Goal: Find specific page/section: Find specific page/section

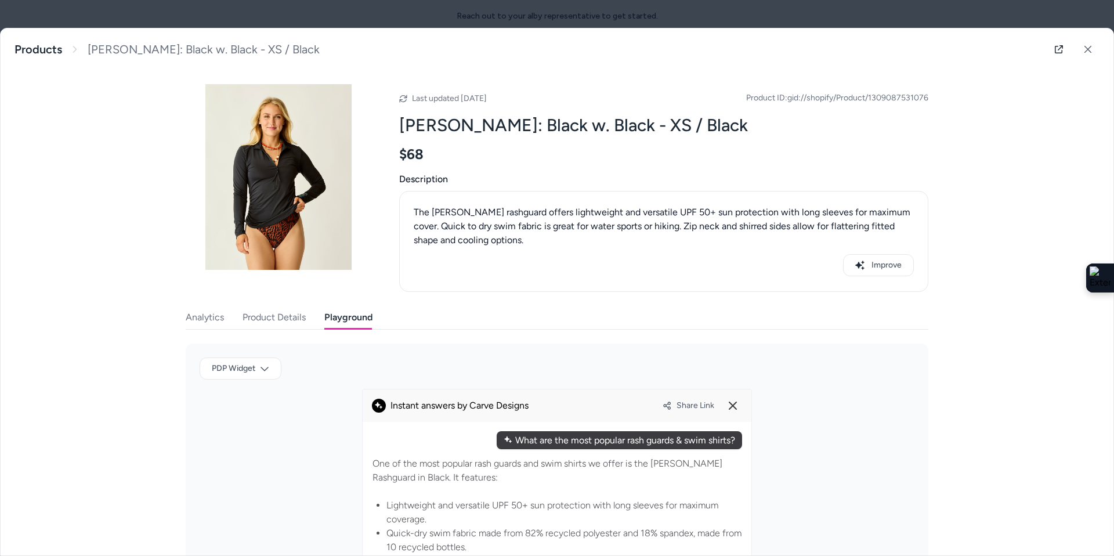
scroll to position [0, 68]
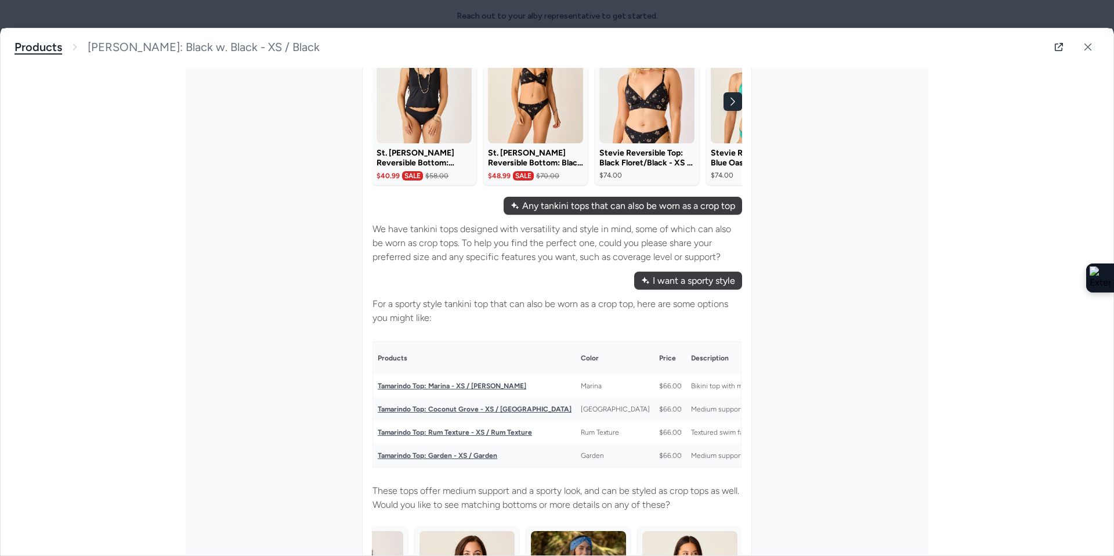
click at [29, 41] on link "Products" at bounding box center [39, 47] width 48 height 15
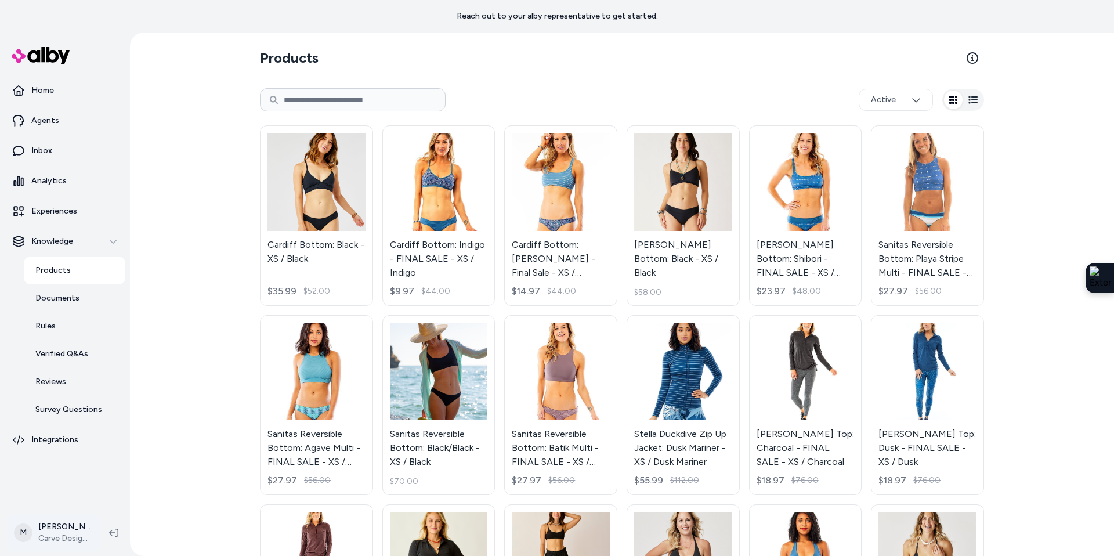
click at [52, 540] on html "Reach out to your alby representative to get started. Home Agents Inbox Analyti…" at bounding box center [557, 278] width 1114 height 556
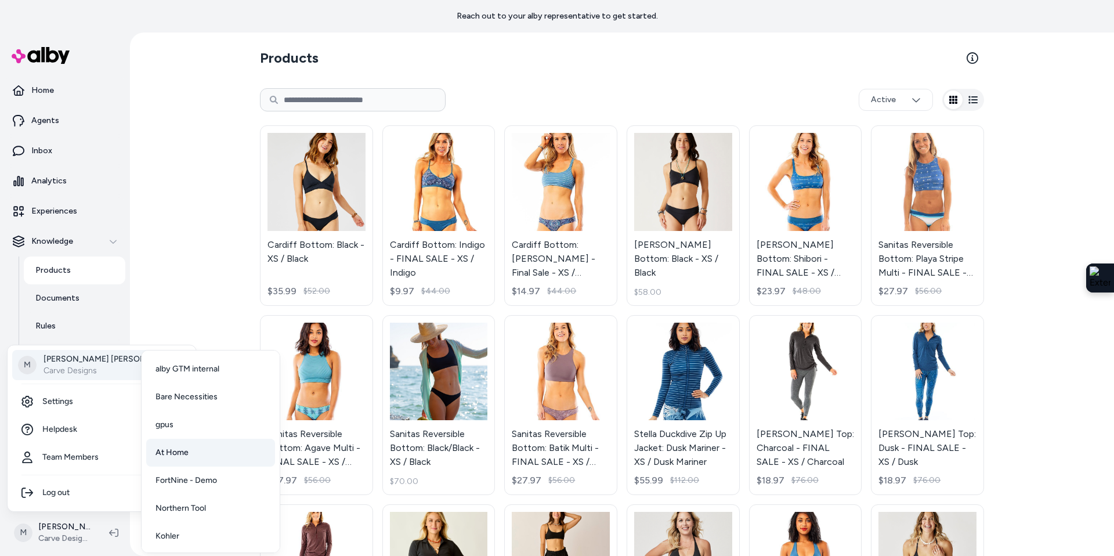
click at [188, 453] on span "At Home" at bounding box center [172, 453] width 33 height 12
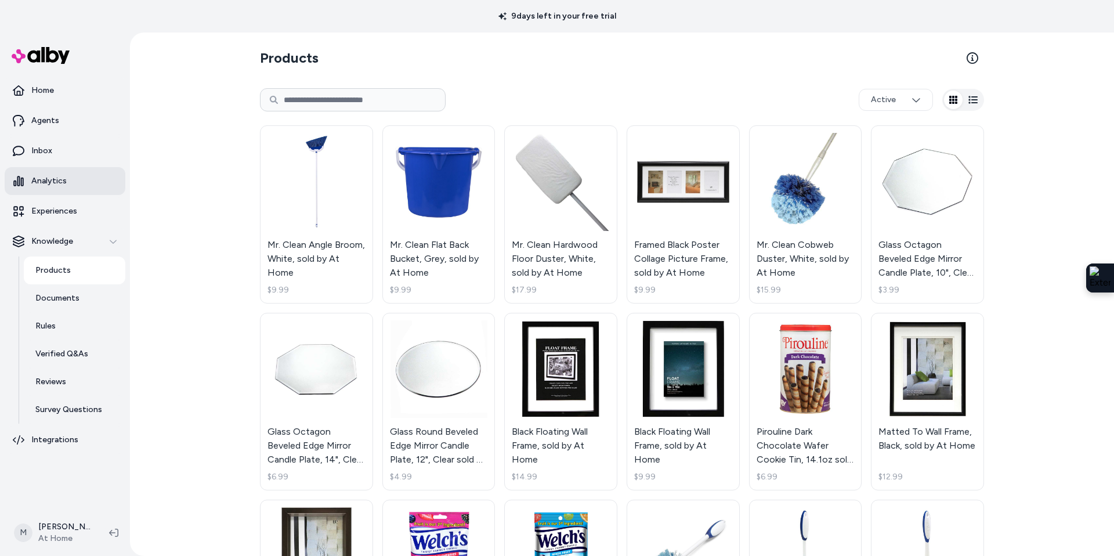
click at [47, 178] on p "Analytics" at bounding box center [48, 181] width 35 height 12
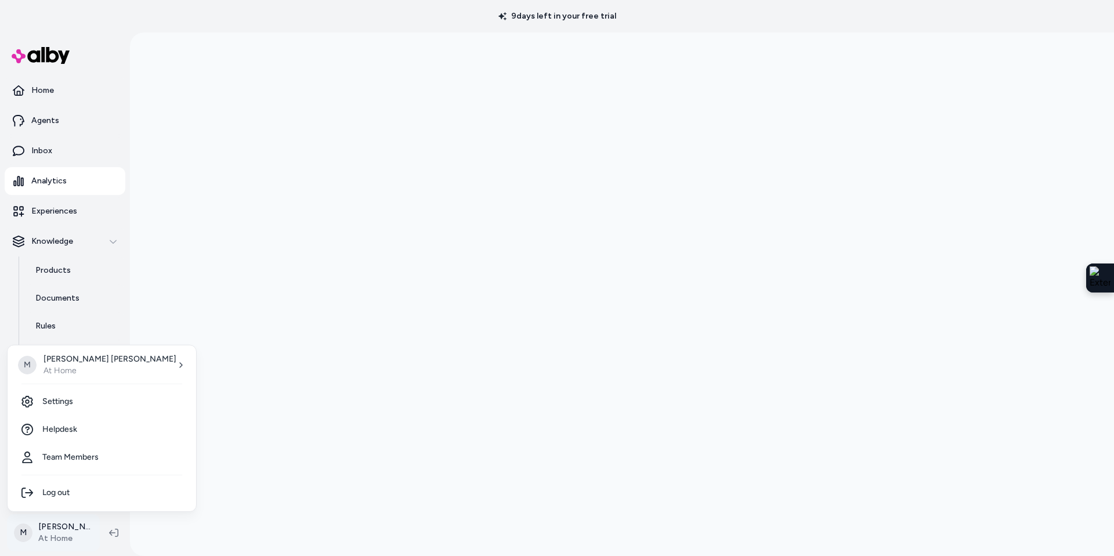
click at [48, 531] on html "9 days left in your free trial Home Agents Inbox Analytics Experiences Knowledg…" at bounding box center [557, 278] width 1114 height 556
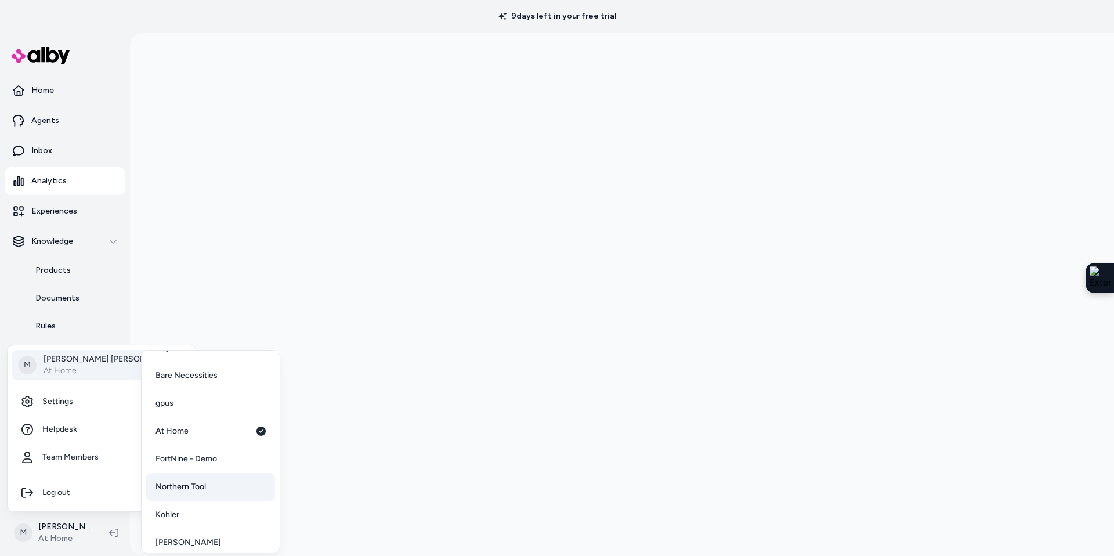
scroll to position [13, 0]
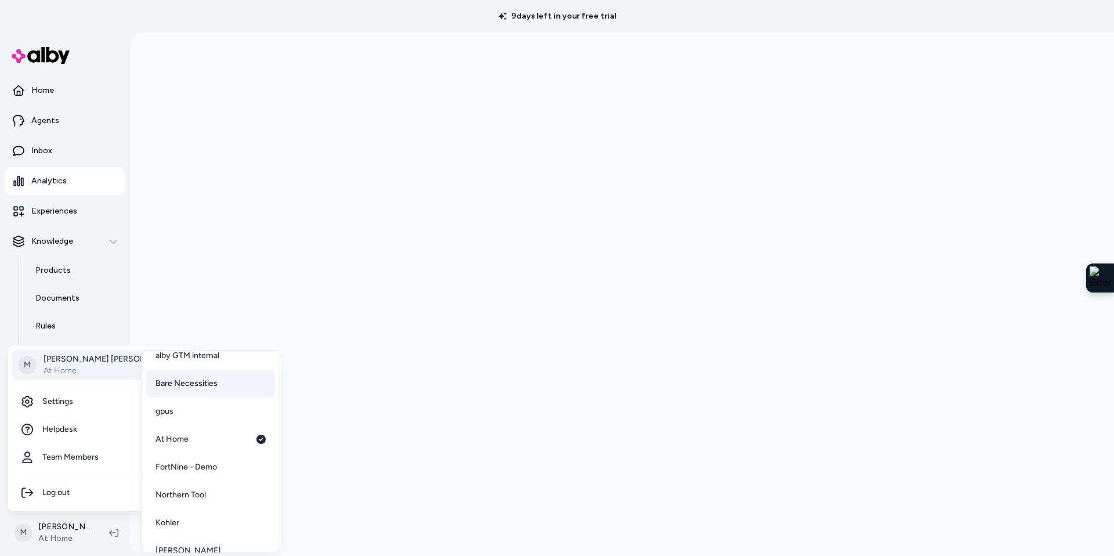
click at [190, 379] on span "Bare Necessities" at bounding box center [187, 384] width 62 height 12
